Goal: Transaction & Acquisition: Purchase product/service

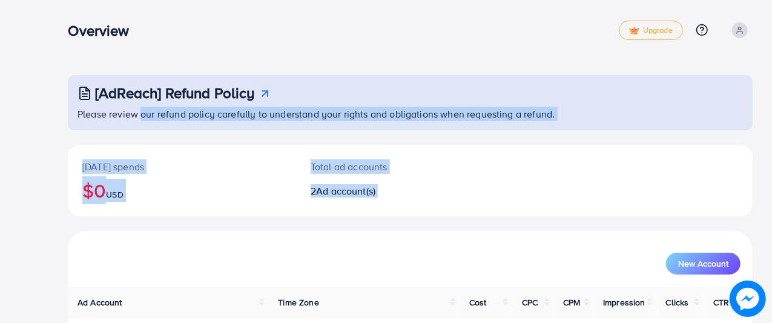
drag, startPoint x: 0, startPoint y: 0, endPoint x: 162, endPoint y: 106, distance: 193.8
click at [162, 106] on div "[AdReach] Refund Policy Please review our refund policy carefully to understand…" at bounding box center [410, 260] width 685 height 370
click at [267, 186] on h2 "$0 USD" at bounding box center [181, 190] width 199 height 23
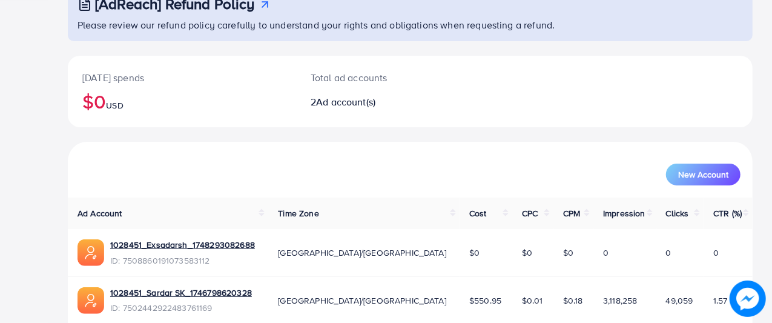
scroll to position [91, 0]
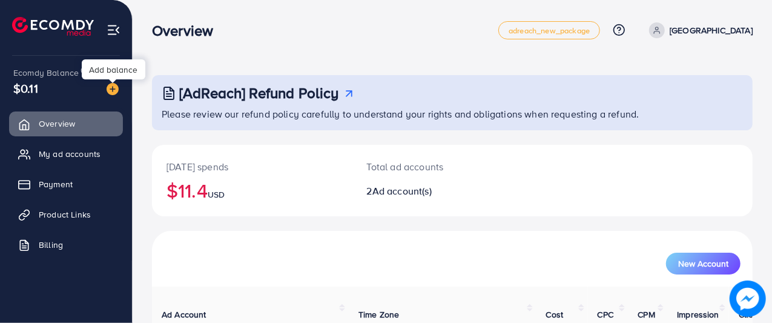
click at [116, 86] on img at bounding box center [113, 89] width 12 height 12
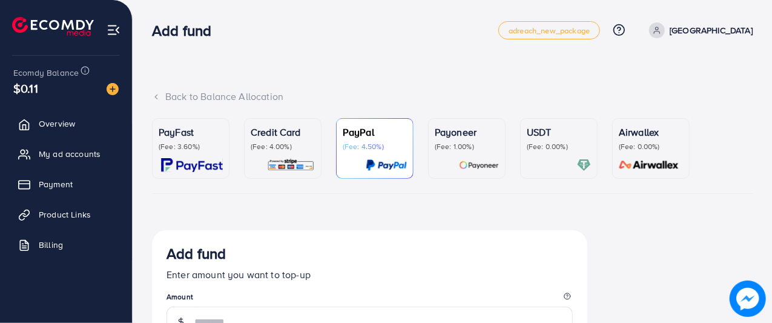
click at [191, 142] on p "(Fee: 3.60%)" at bounding box center [191, 147] width 64 height 10
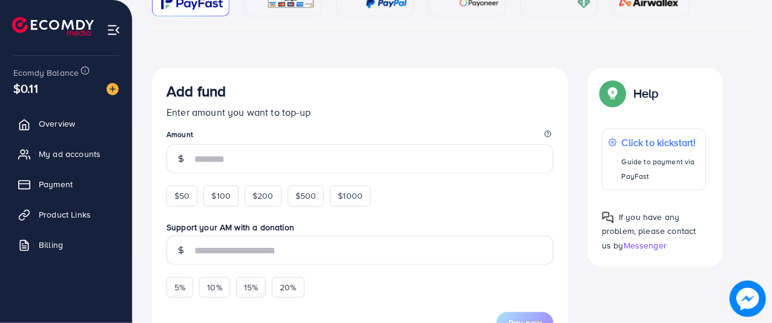
scroll to position [165, 0]
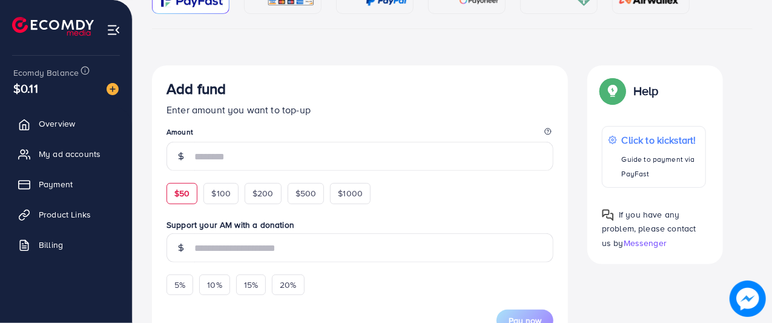
click at [188, 192] on span "$50" at bounding box center [181, 193] width 15 height 12
type input "**"
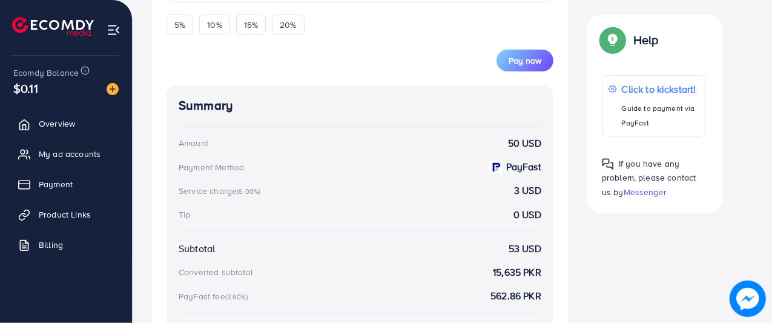
scroll to position [442, 0]
click at [521, 61] on span "Pay now" at bounding box center [525, 61] width 33 height 12
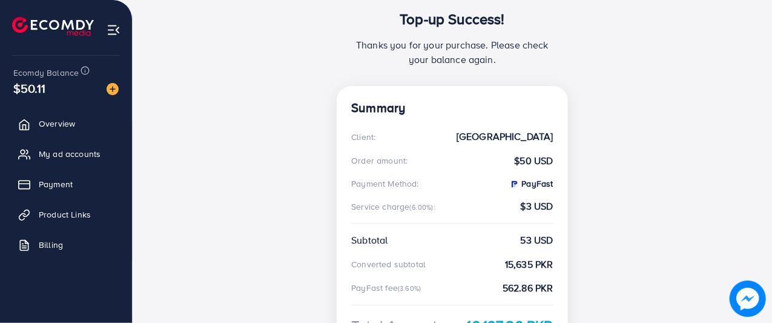
scroll to position [302, 0]
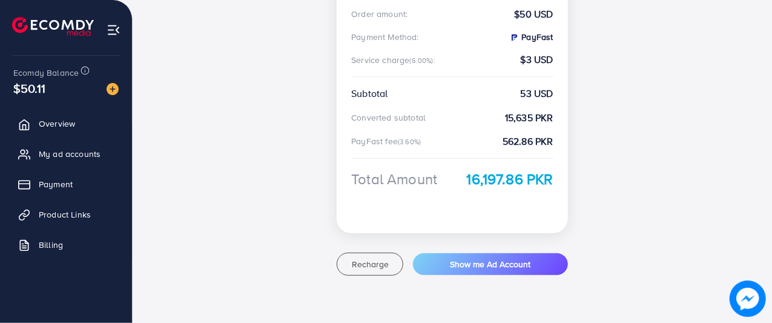
click at [240, 222] on div "Top-up Success! Thanks you for your purchase. Please check your balance again. …" at bounding box center [452, 46] width 601 height 516
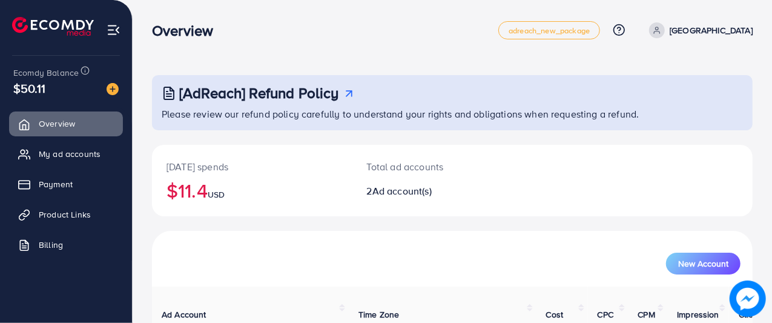
scroll to position [140, 0]
